Goal: Task Accomplishment & Management: Manage account settings

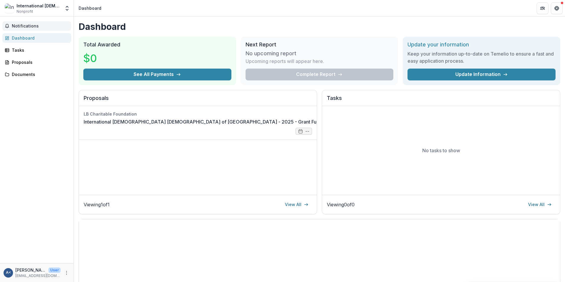
click at [35, 28] on span "Notifications" at bounding box center [40, 26] width 57 height 5
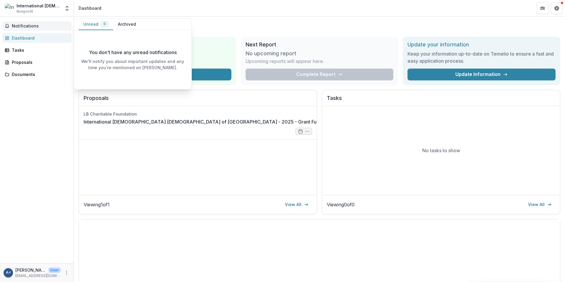
click at [35, 25] on span "Notifications" at bounding box center [40, 26] width 57 height 5
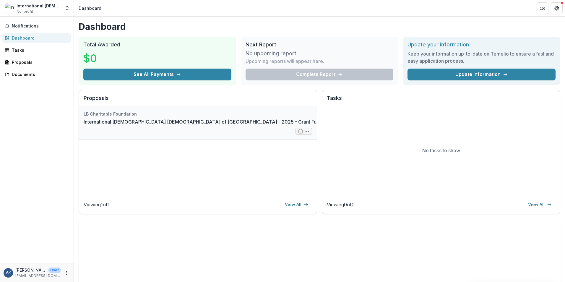
click at [153, 123] on link "International [DEMOGRAPHIC_DATA] [DEMOGRAPHIC_DATA] of [GEOGRAPHIC_DATA] - 2025…" at bounding box center [274, 121] width 381 height 7
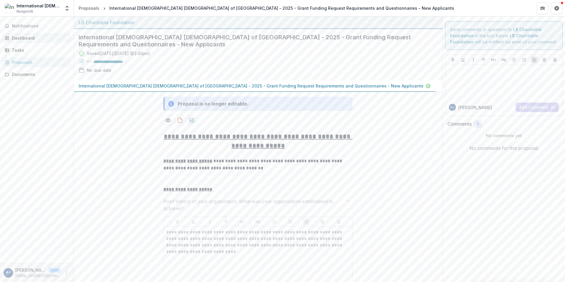
click at [42, 38] on div "Dashboard" at bounding box center [39, 38] width 55 height 6
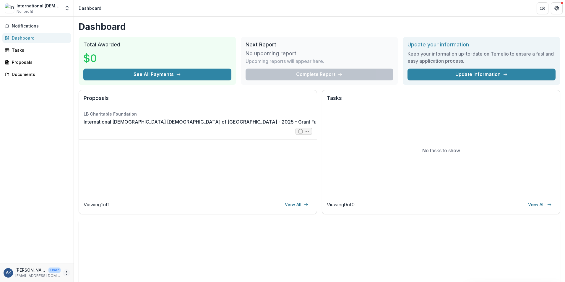
click at [66, 274] on icon "More" at bounding box center [66, 272] width 5 height 5
click at [89, 270] on button "Logout" at bounding box center [105, 270] width 63 height 10
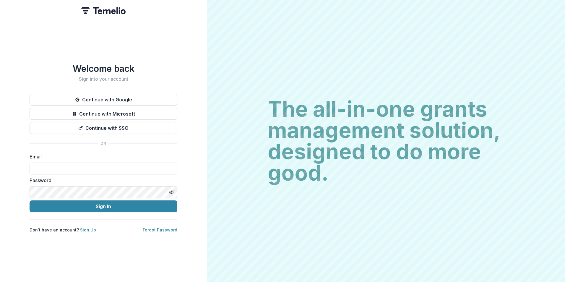
type input "**********"
